Goal: Information Seeking & Learning: Learn about a topic

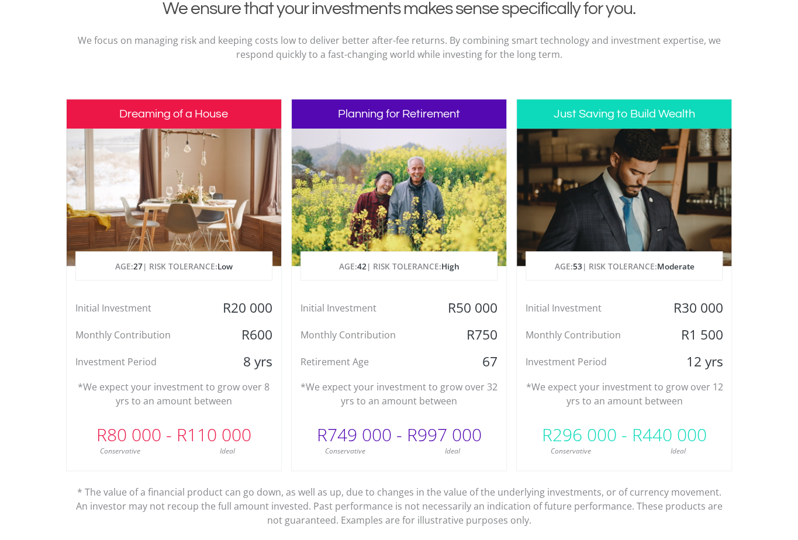
scroll to position [526, 0]
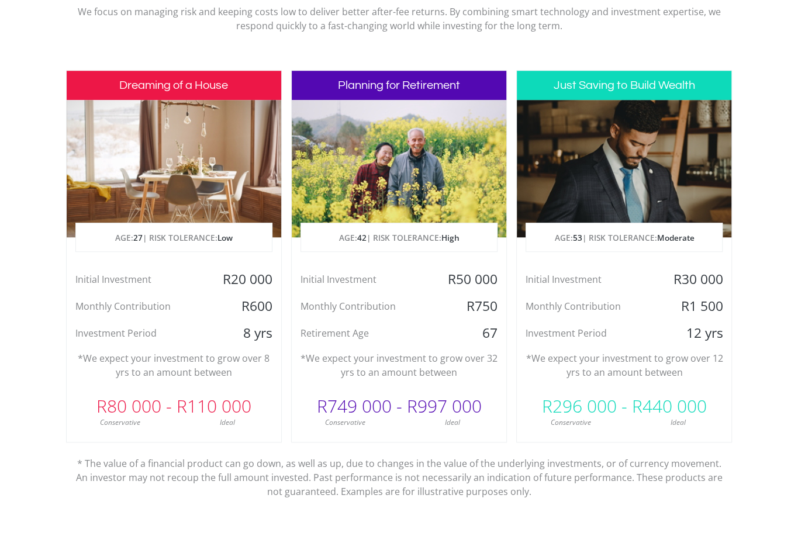
click at [199, 150] on div at bounding box center [174, 168] width 215 height 137
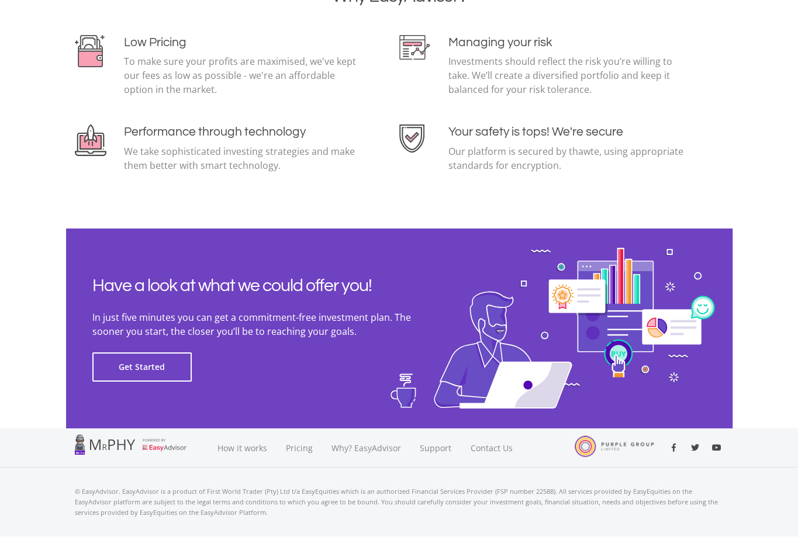
scroll to position [2536, 0]
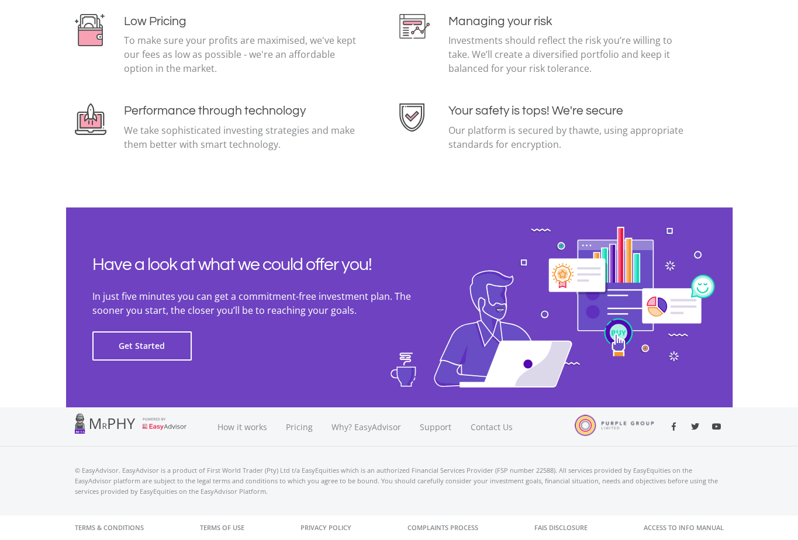
click at [393, 168] on div "Low Pricing To make sure your profits are maximised, we've kept our fees as low…" at bounding box center [399, 96] width 649 height 165
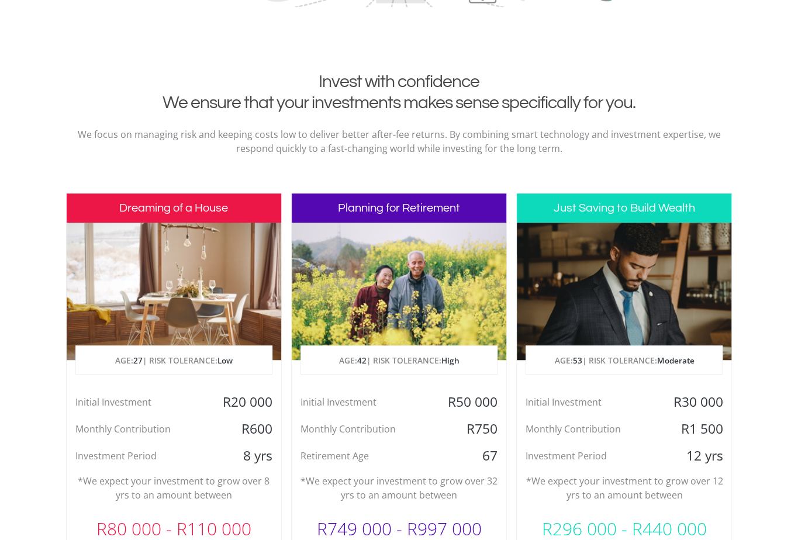
scroll to position [526, 0]
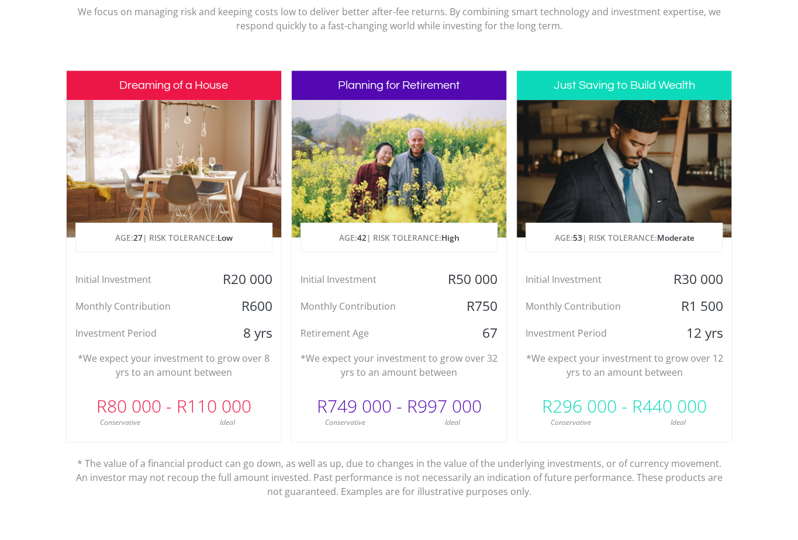
click at [195, 271] on div "Initial Investment" at bounding box center [138, 280] width 143 height 18
click at [191, 196] on div at bounding box center [174, 168] width 215 height 137
click at [161, 237] on p "AGE: [DEMOGRAPHIC_DATA] | RISK TOLERANCE: Low" at bounding box center [174, 237] width 196 height 29
click at [117, 238] on p "AGE: [DEMOGRAPHIC_DATA] | RISK TOLERANCE: Low" at bounding box center [174, 237] width 196 height 29
click at [199, 94] on h3 "Dreaming of a House" at bounding box center [174, 85] width 215 height 29
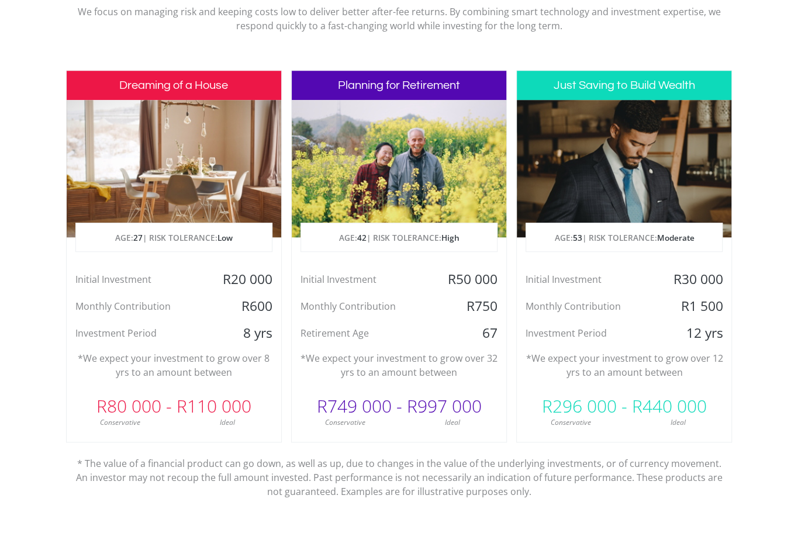
click at [196, 420] on div "Ideal" at bounding box center [228, 423] width 108 height 11
click at [205, 402] on div "R80 000 - R110 000" at bounding box center [174, 406] width 215 height 35
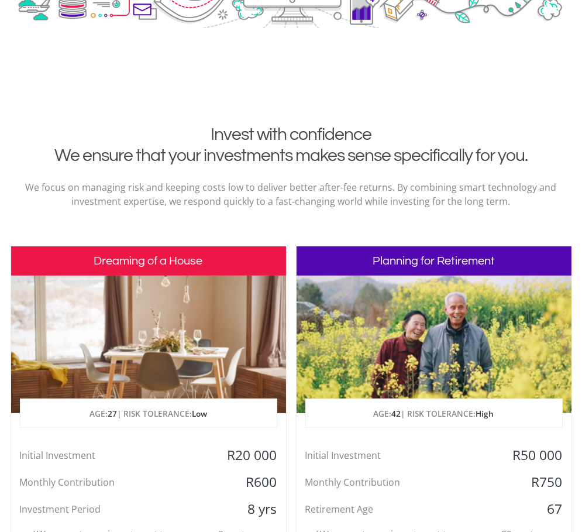
scroll to position [409, 0]
